Goal: Find specific page/section: Find specific page/section

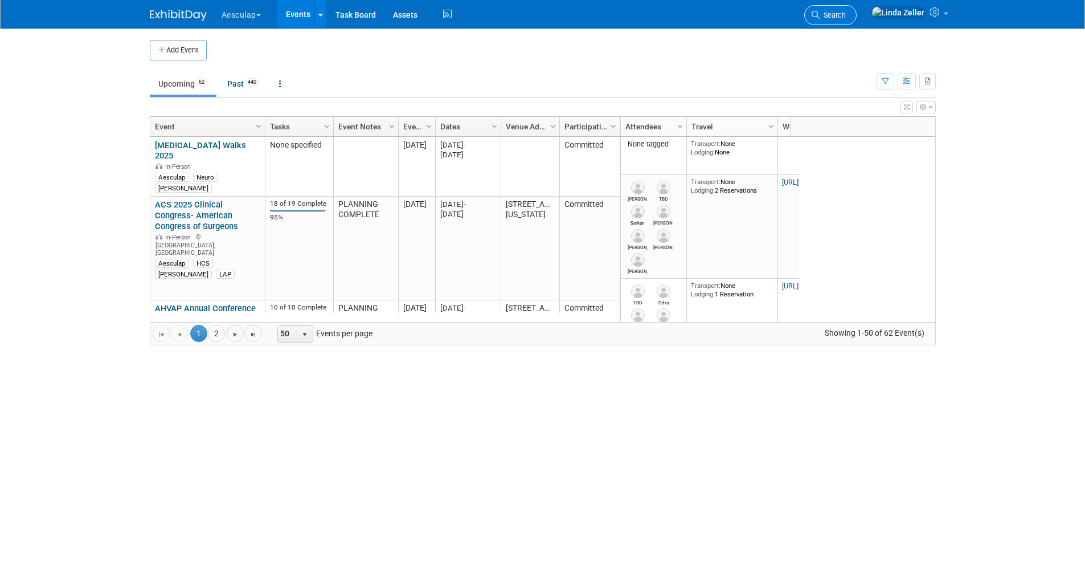
click at [720, 15] on span "Search" at bounding box center [833, 15] width 26 height 9
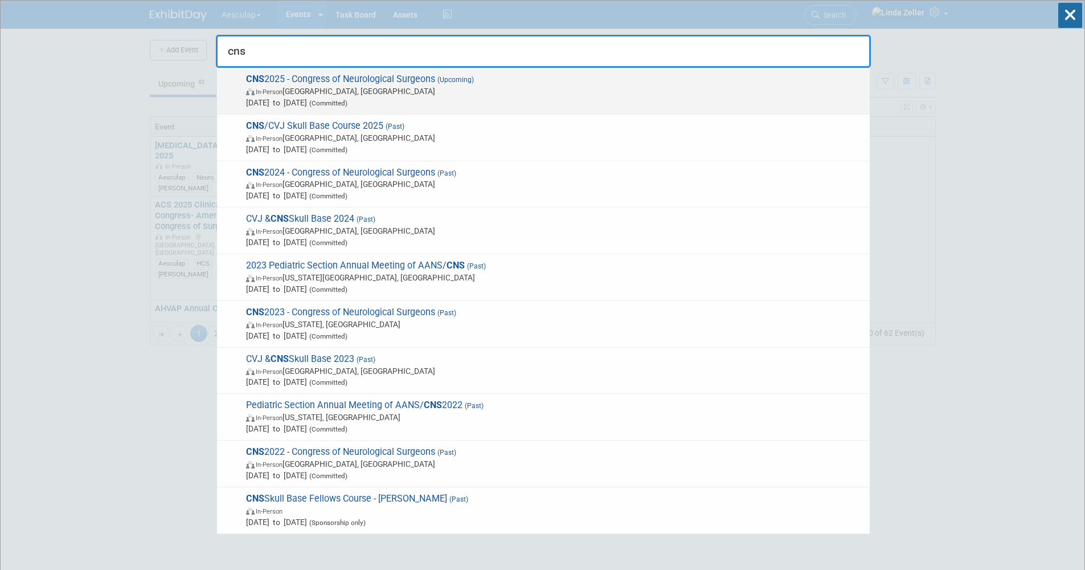
type input "cns"
click at [275, 94] on span "In-Person" at bounding box center [269, 91] width 27 height 7
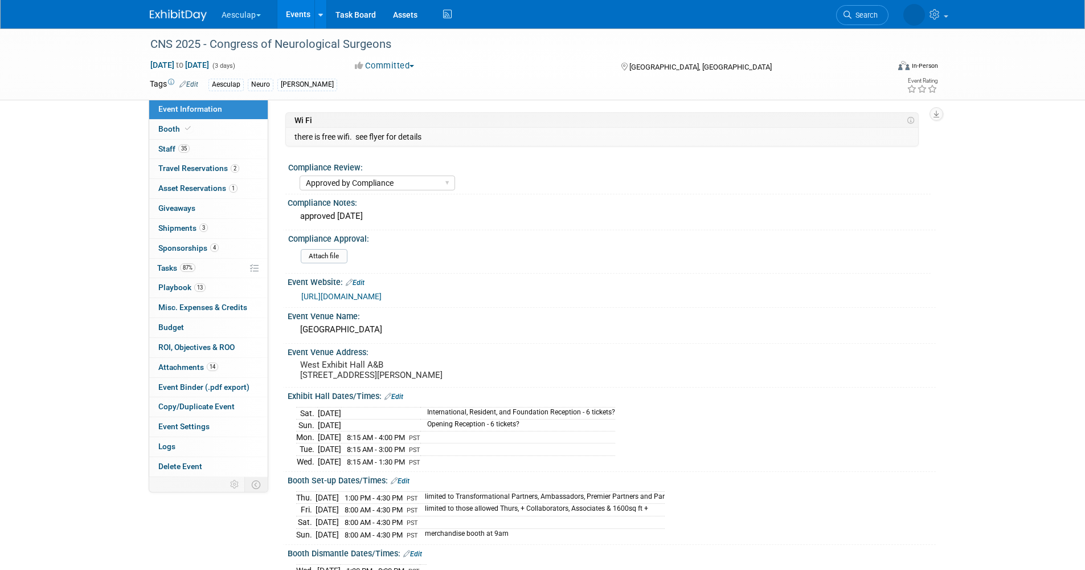
select select "Approved by Compliance"
select select "Neuro"
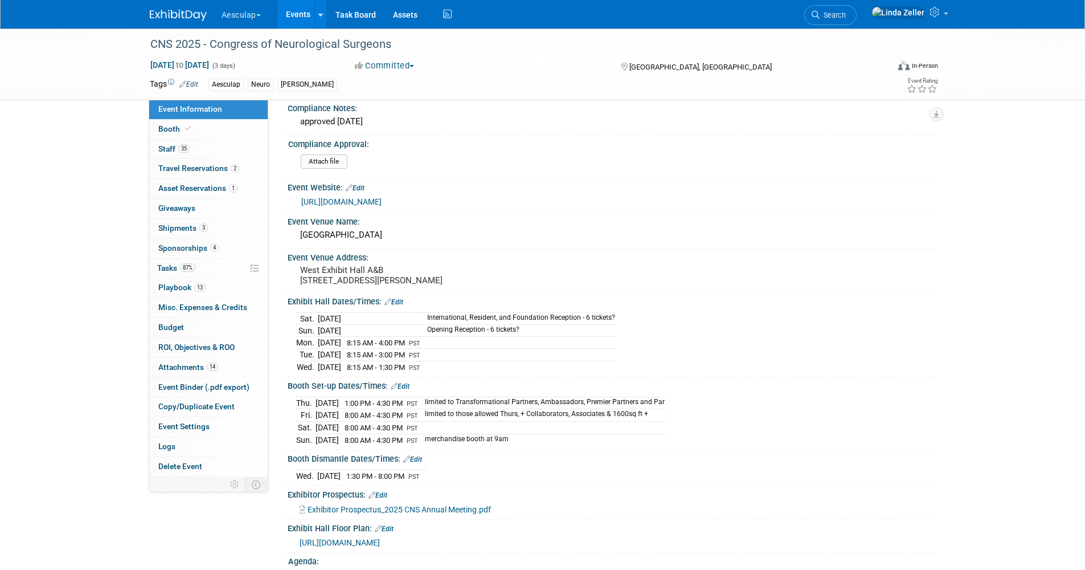
scroll to position [114, 0]
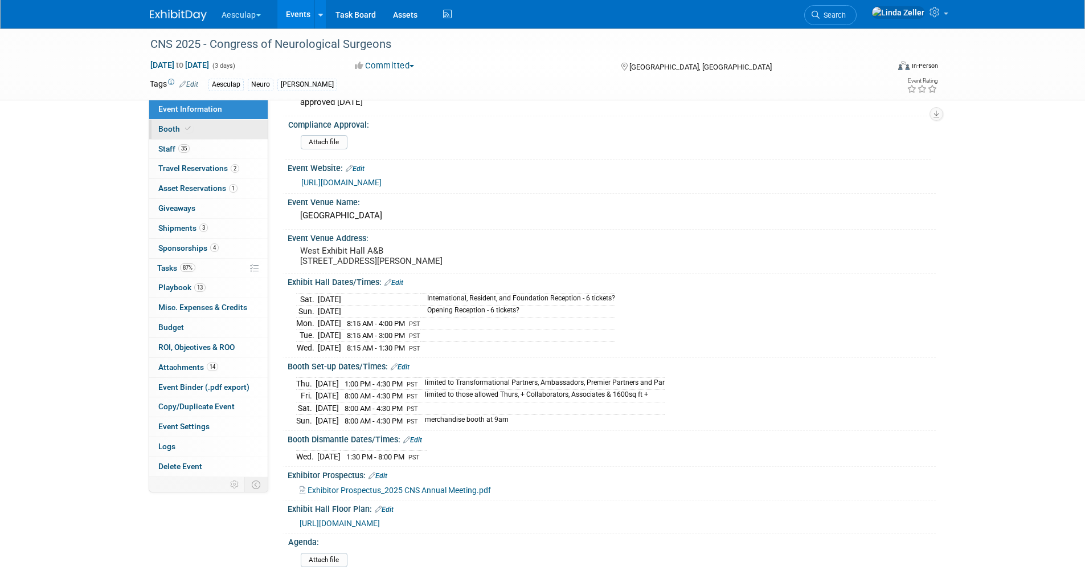
click at [169, 124] on link "Booth" at bounding box center [208, 129] width 118 height 19
